Goal: Information Seeking & Learning: Learn about a topic

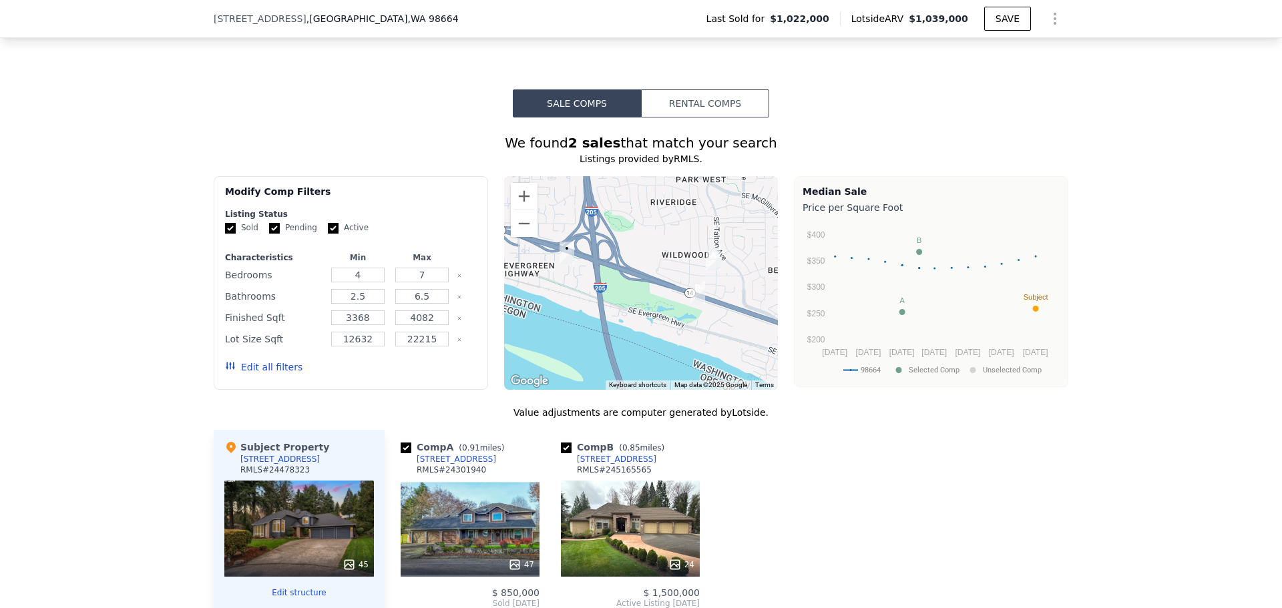
scroll to position [1064, 0]
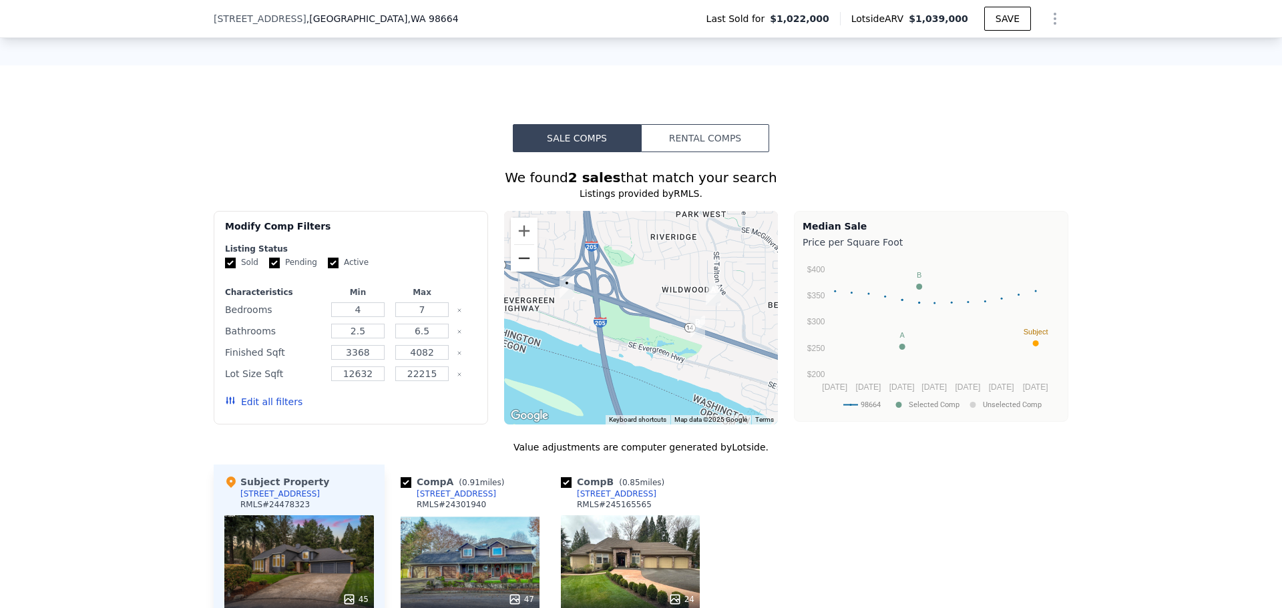
click at [514, 250] on button "Zoom out" at bounding box center [524, 258] width 27 height 27
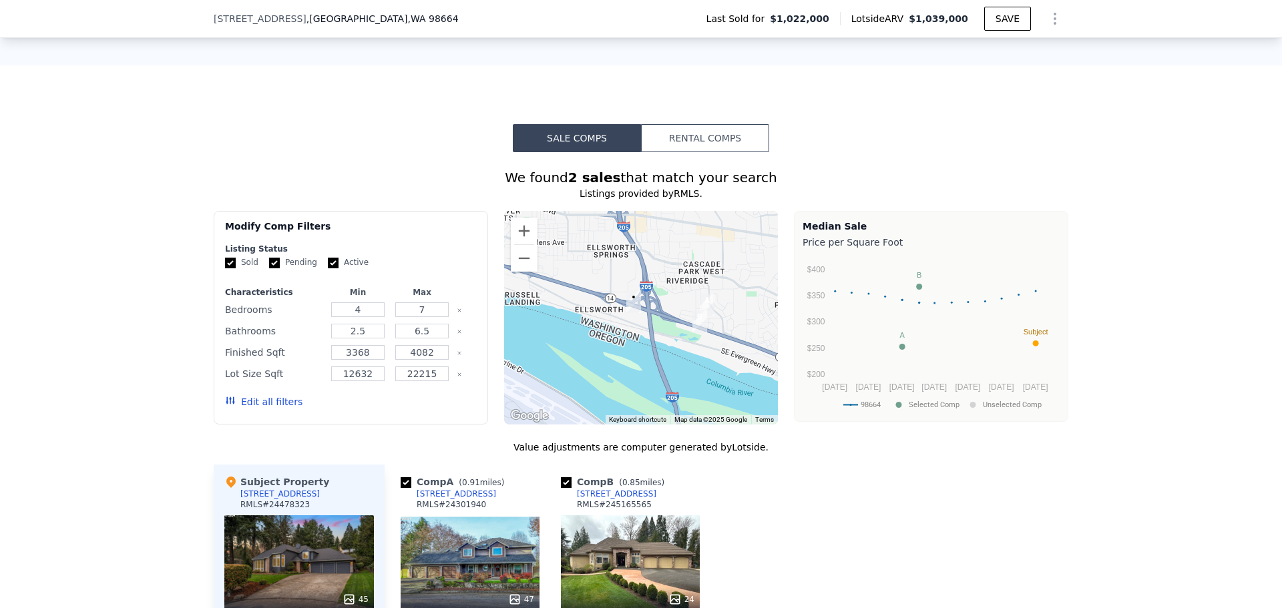
drag, startPoint x: 622, startPoint y: 289, endPoint x: 654, endPoint y: 294, distance: 32.4
click at [654, 294] on div at bounding box center [641, 318] width 274 height 214
click at [521, 245] on button "Zoom out" at bounding box center [524, 258] width 27 height 27
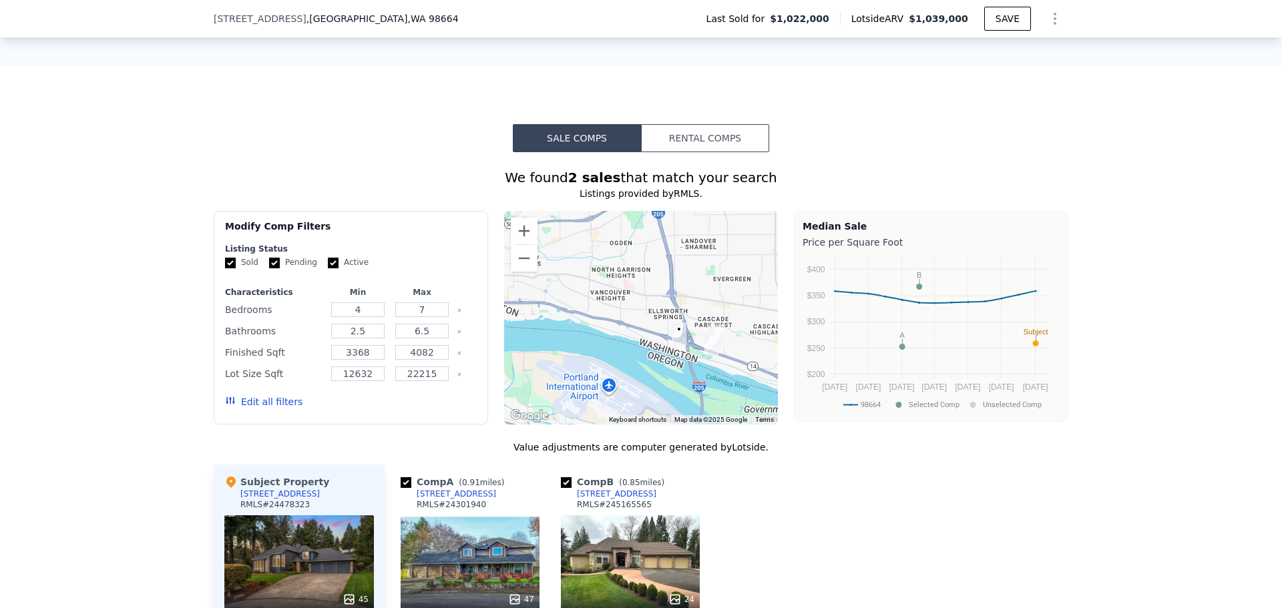
drag, startPoint x: 594, startPoint y: 299, endPoint x: 643, endPoint y: 331, distance: 58.9
click at [643, 331] on div at bounding box center [641, 318] width 274 height 214
click at [512, 248] on button "Zoom out" at bounding box center [524, 258] width 27 height 27
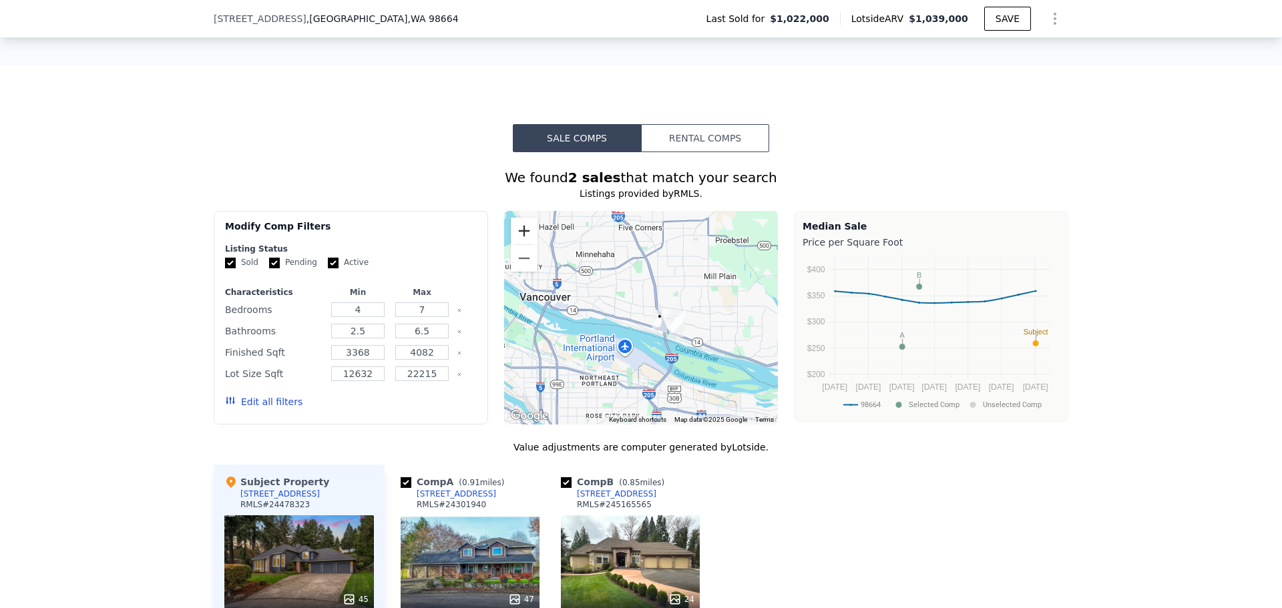
click at [512, 218] on button "Zoom in" at bounding box center [524, 231] width 27 height 27
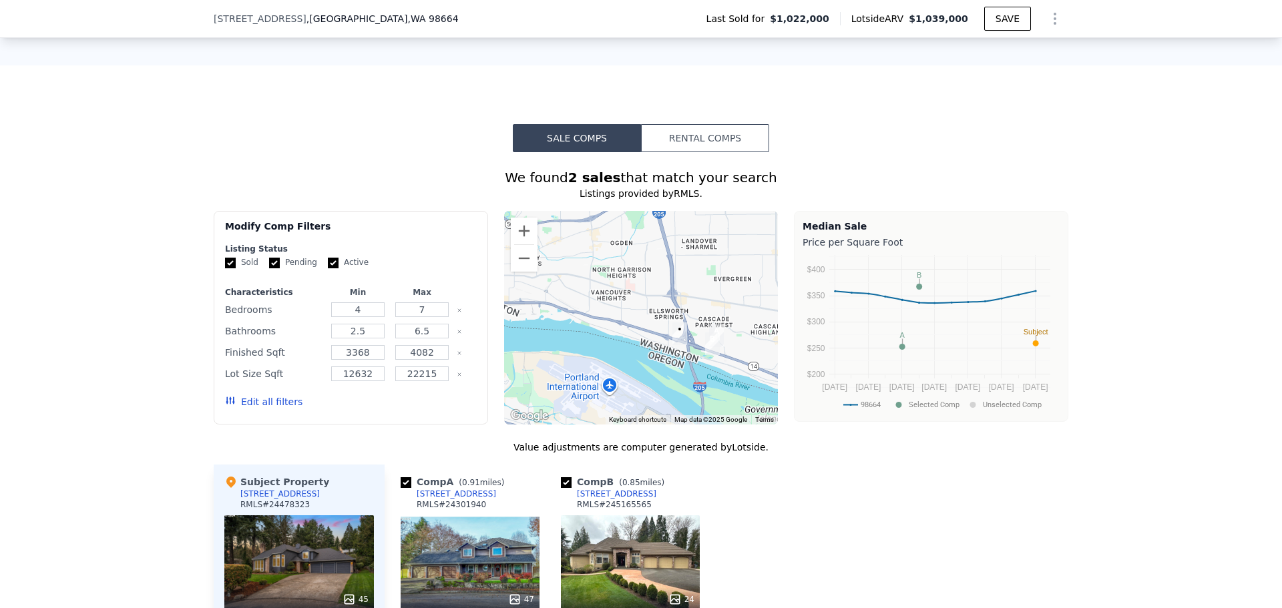
click at [590, 329] on div at bounding box center [641, 318] width 274 height 214
click at [706, 124] on button "Rental Comps" at bounding box center [705, 138] width 128 height 28
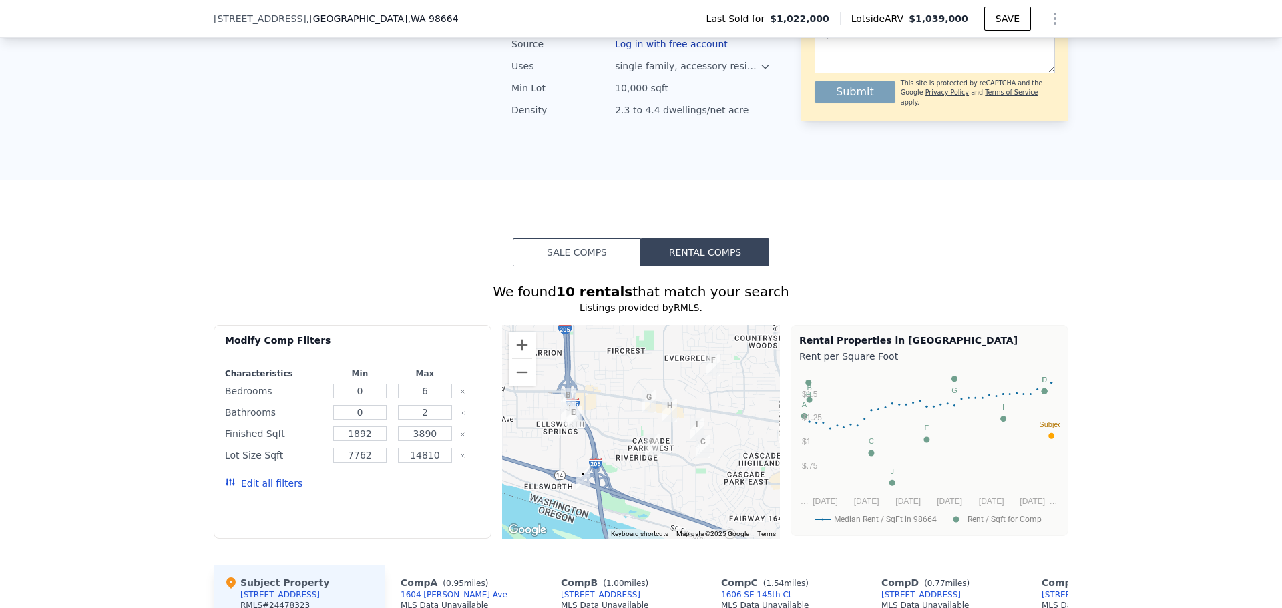
scroll to position [930, 0]
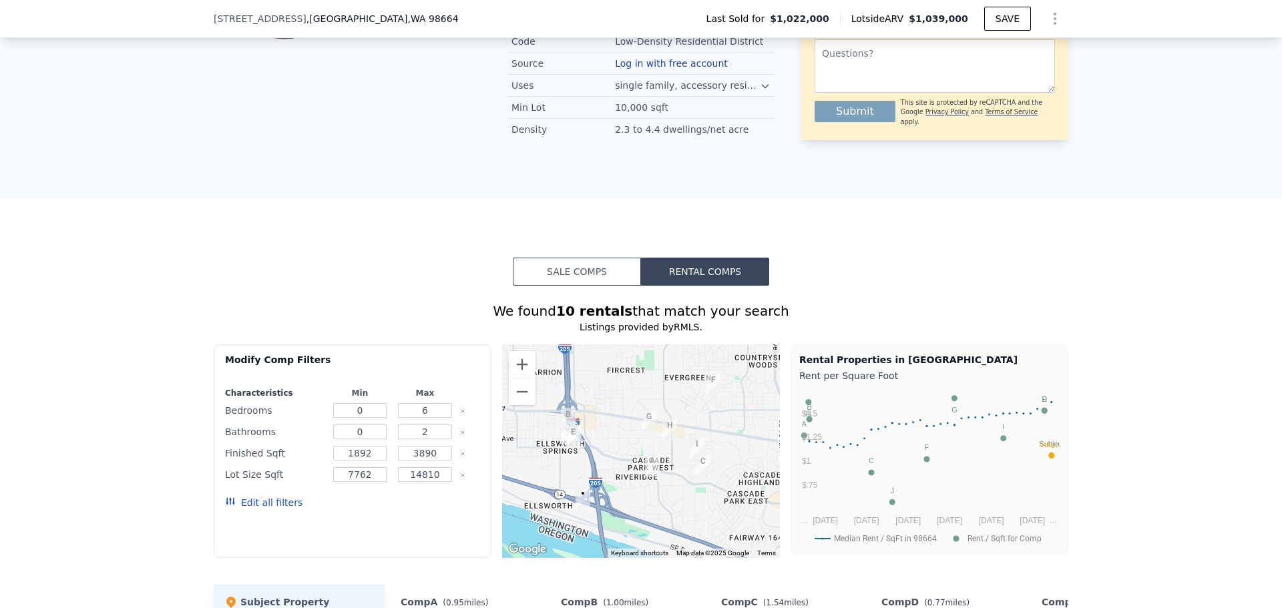
click at [590, 258] on button "Sale Comps" at bounding box center [577, 272] width 128 height 28
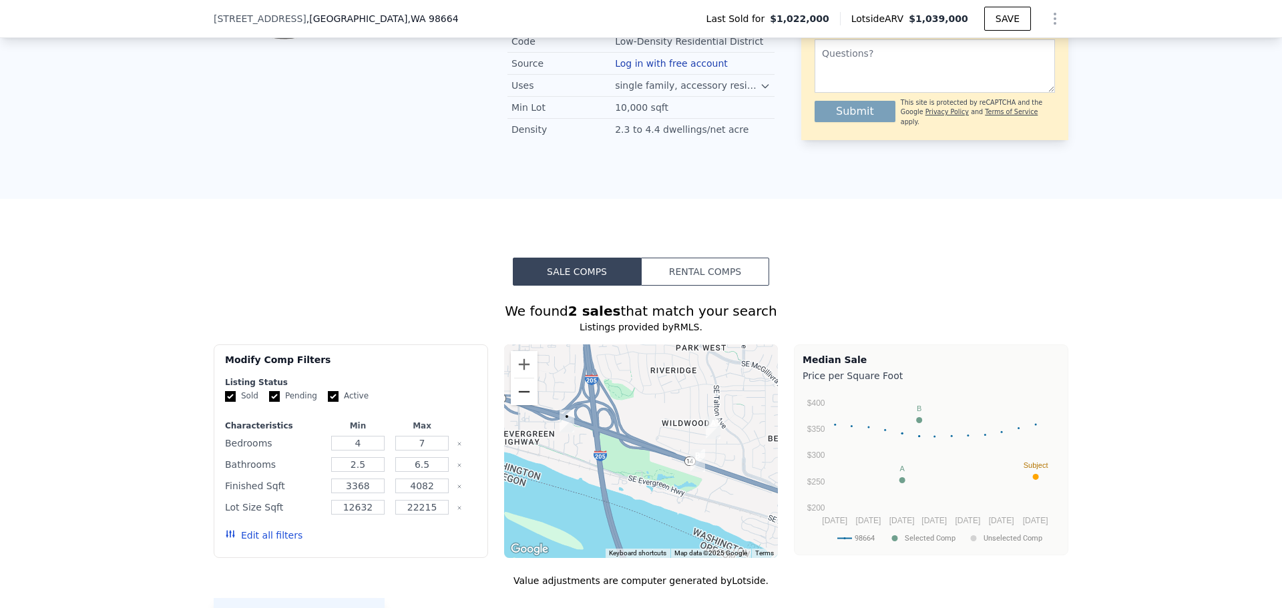
click at [518, 379] on button "Zoom out" at bounding box center [524, 392] width 27 height 27
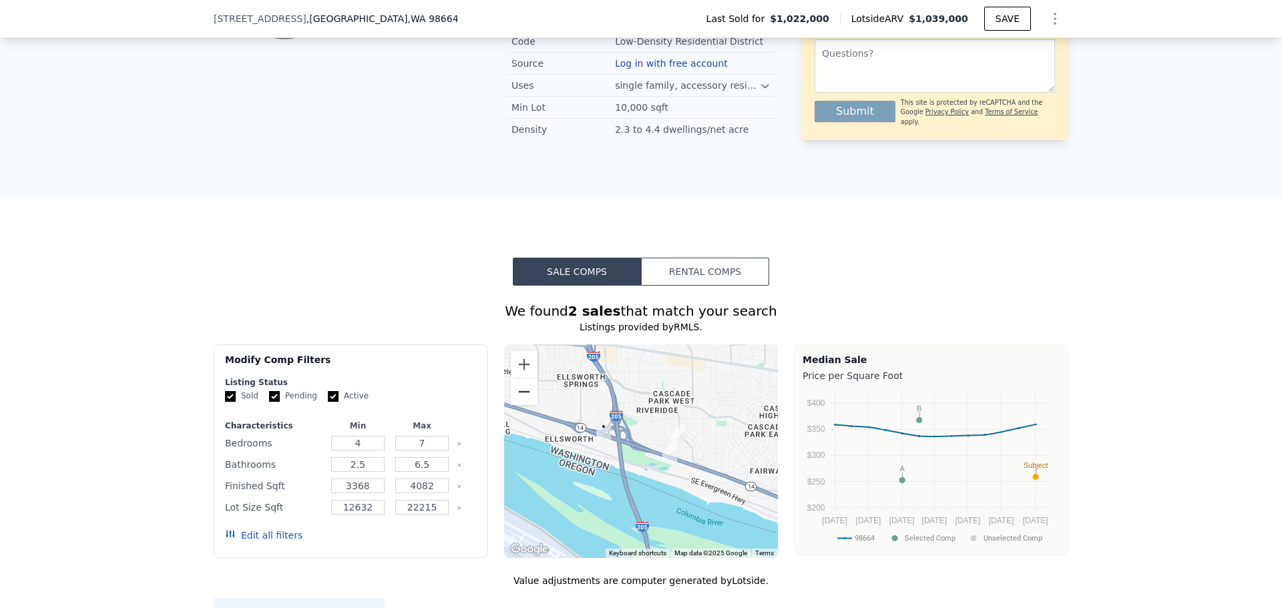
click at [518, 379] on button "Zoom out" at bounding box center [524, 392] width 27 height 27
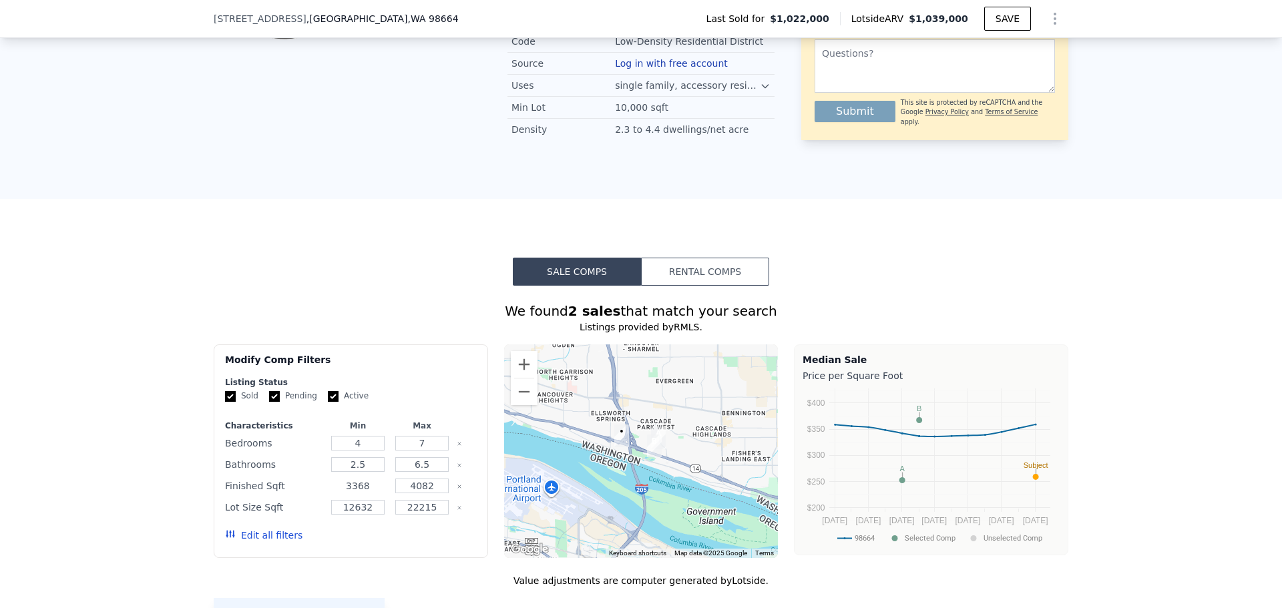
drag, startPoint x: 374, startPoint y: 469, endPoint x: 252, endPoint y: 465, distance: 122.3
click at [252, 477] on div "Finished Sqft 3368 4082" at bounding box center [351, 486] width 252 height 19
type input "3000"
drag, startPoint x: 373, startPoint y: 498, endPoint x: 298, endPoint y: 497, distance: 74.8
click at [298, 498] on div "Lot Size Sqft 12632 22215" at bounding box center [351, 507] width 252 height 19
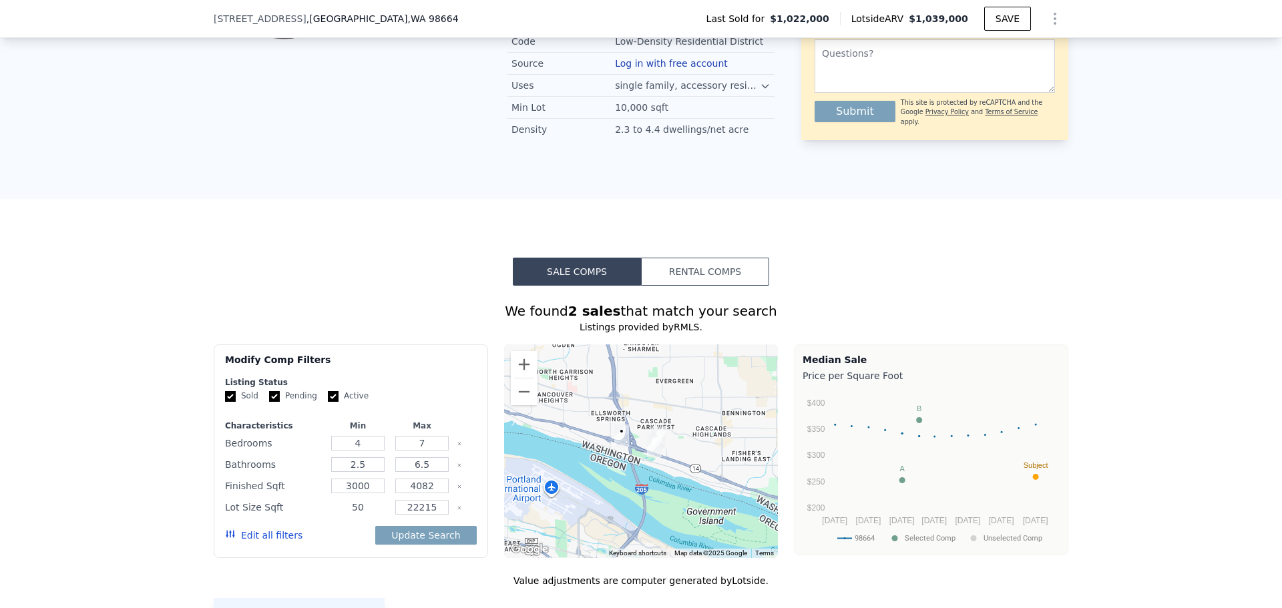
type input "5"
type input "6000"
drag, startPoint x: 435, startPoint y: 494, endPoint x: 304, endPoint y: 492, distance: 130.9
click at [304, 498] on div "Lot Size Sqft 6000 22215" at bounding box center [351, 507] width 252 height 19
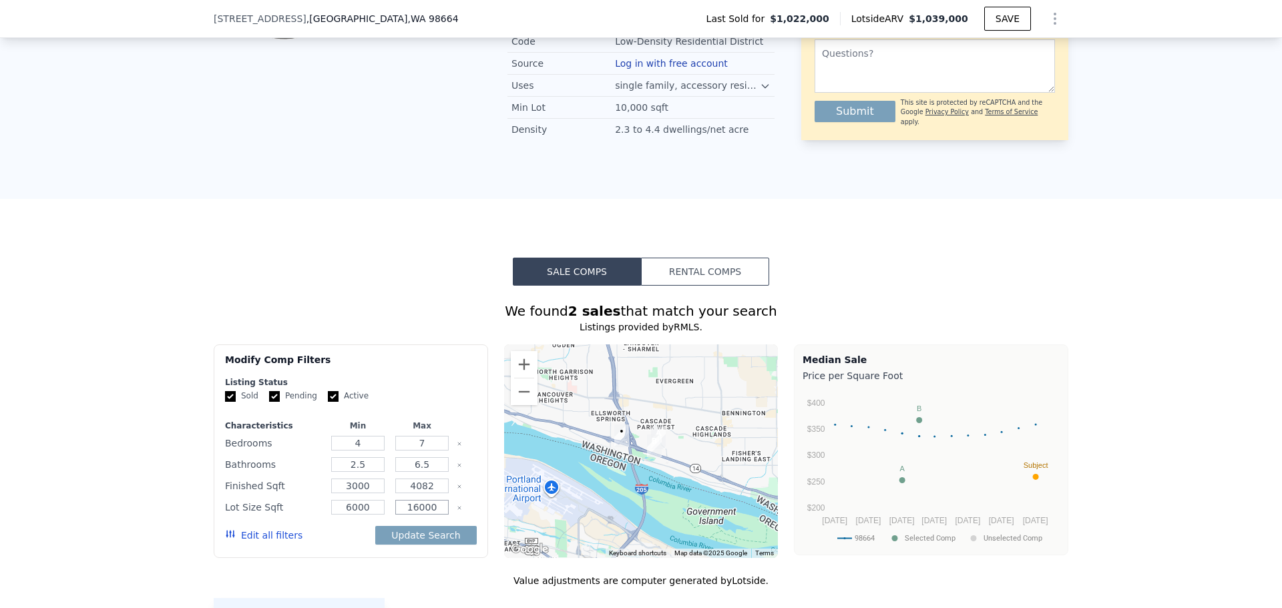
type input "16000"
drag, startPoint x: 427, startPoint y: 432, endPoint x: 399, endPoint y: 431, distance: 28.1
click at [399, 436] on input "7" at bounding box center [421, 443] width 53 height 15
type input "6"
click at [423, 526] on button "Update Search" at bounding box center [425, 535] width 101 height 19
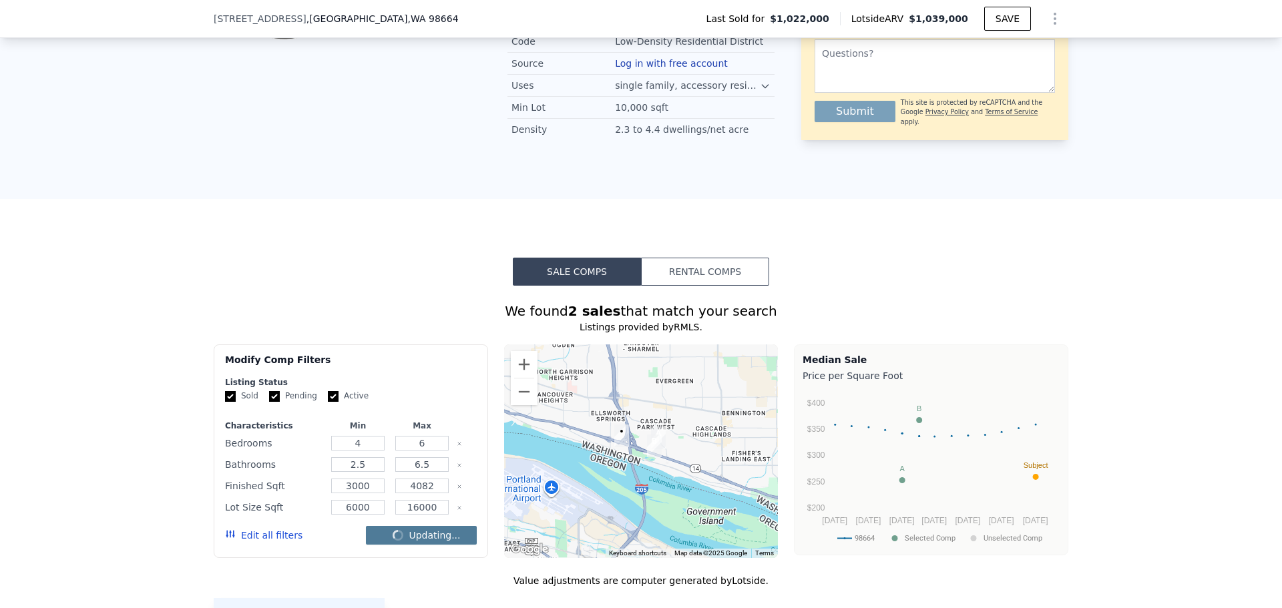
checkbox input "false"
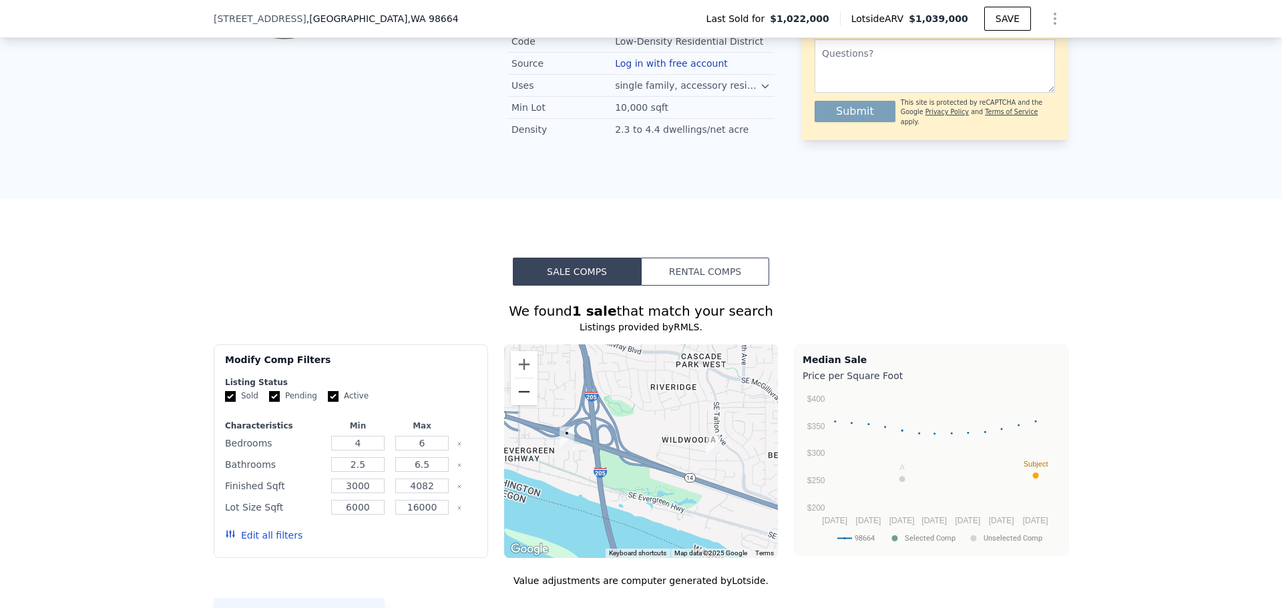
click at [525, 384] on button "Zoom out" at bounding box center [524, 392] width 27 height 27
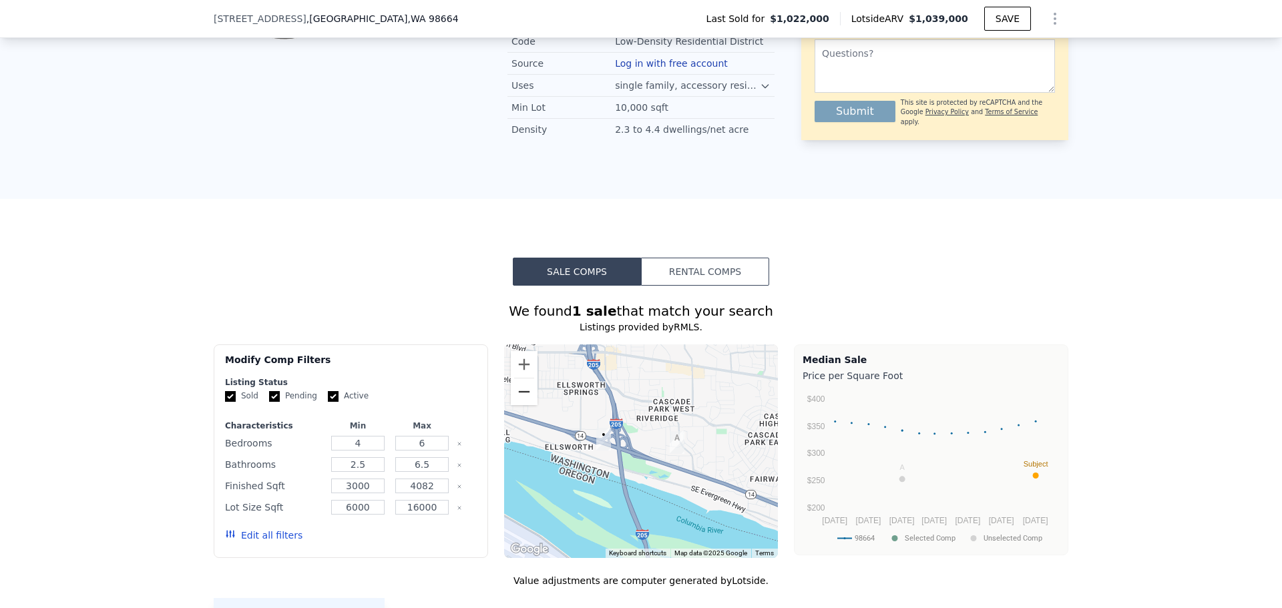
click at [525, 384] on button "Zoom out" at bounding box center [524, 392] width 27 height 27
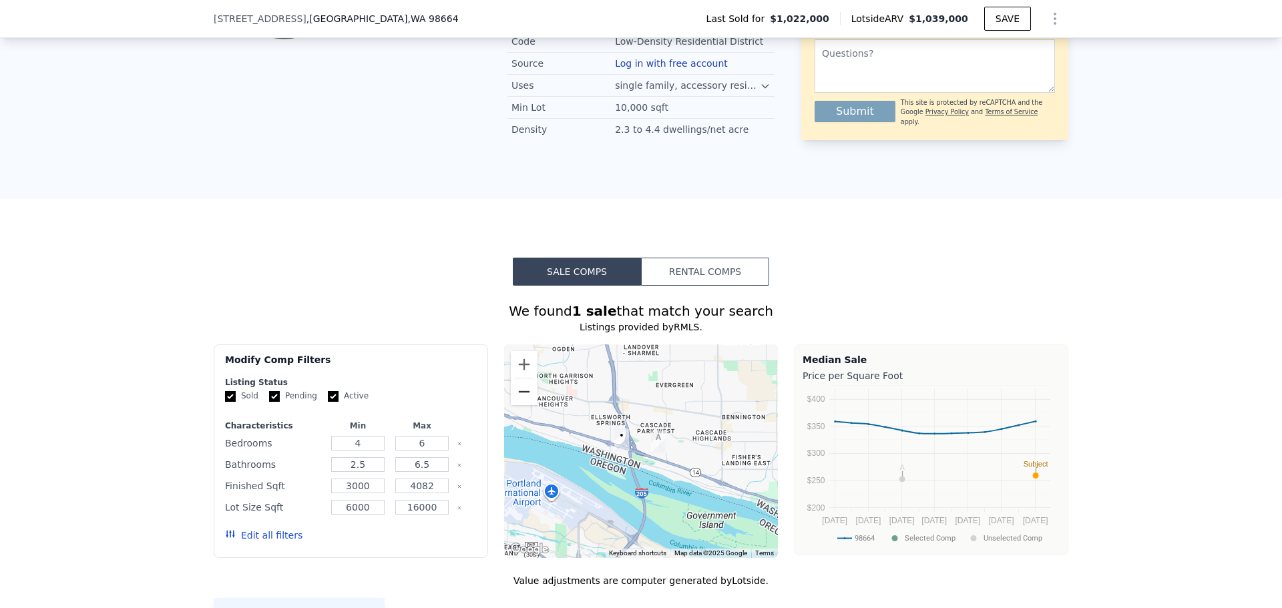
click at [525, 384] on button "Zoom out" at bounding box center [524, 392] width 27 height 27
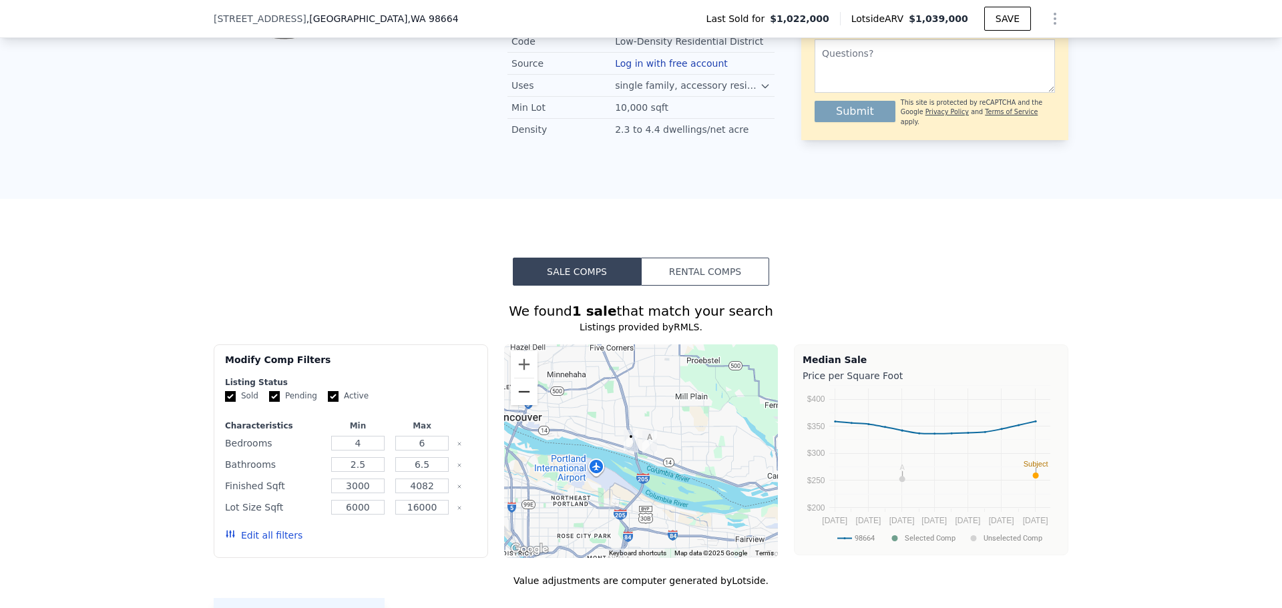
scroll to position [1331, 0]
